Goal: Transaction & Acquisition: Purchase product/service

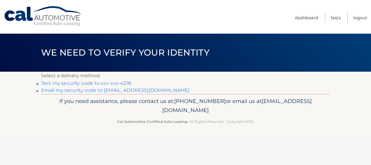
click at [128, 82] on link "Text my security code to xxx-xxx-4218" at bounding box center [86, 83] width 90 height 6
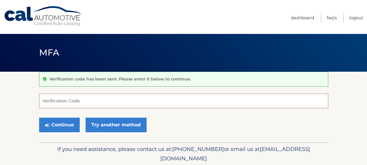
click at [80, 102] on input "Verification Code" at bounding box center [183, 100] width 289 height 15
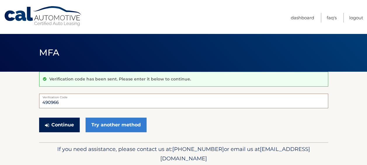
type input "490966"
click at [70, 121] on button "Continue" at bounding box center [59, 124] width 41 height 15
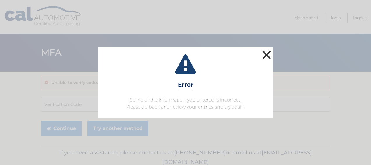
drag, startPoint x: 268, startPoint y: 51, endPoint x: 240, endPoint y: 62, distance: 30.5
click at [267, 51] on button "×" at bounding box center [267, 55] width 12 height 12
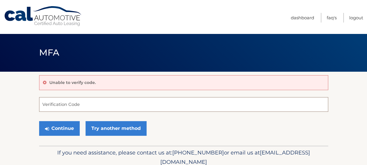
click at [116, 102] on input "Verification Code" at bounding box center [183, 104] width 289 height 15
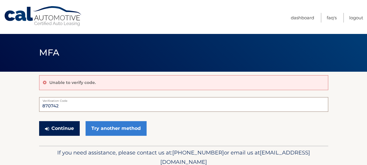
type input "870742"
click at [50, 127] on button "Continue" at bounding box center [59, 128] width 41 height 15
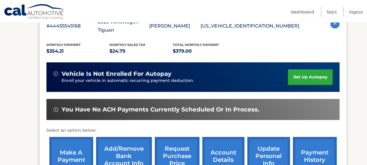
scroll to position [175, 0]
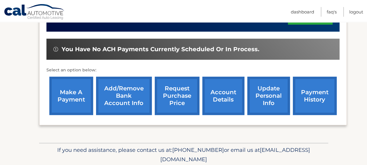
click at [56, 76] on link "make a payment" at bounding box center [71, 95] width 44 height 38
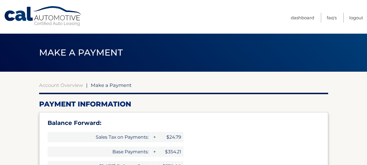
select select "OTYzMWNhZjQtMTk4OS00OWQ0LWIxNTQtZjRkNGRkNWJiZjlj"
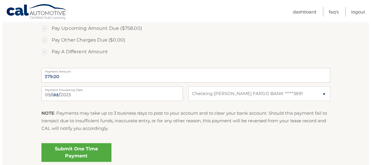
scroll to position [263, 0]
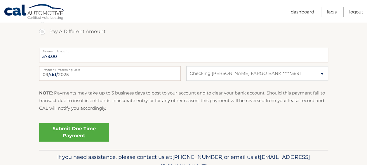
click at [76, 129] on link "Submit One Time Payment" at bounding box center [74, 132] width 70 height 19
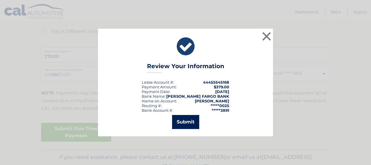
click at [174, 125] on button "Submit" at bounding box center [185, 122] width 27 height 14
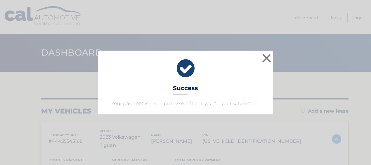
click at [274, 58] on div "× Success Your payment is being processed. Thank you for your submission." at bounding box center [185, 82] width 366 height 64
